Goal: Register for event/course

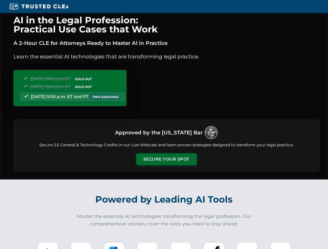
click at [166, 159] on button "Secure Your Spot" at bounding box center [166, 160] width 61 height 12
click at [48, 246] on img at bounding box center [47, 252] width 15 height 15
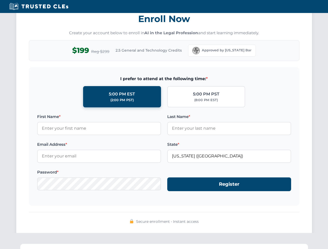
scroll to position [510, 0]
